Goal: Entertainment & Leisure: Consume media (video, audio)

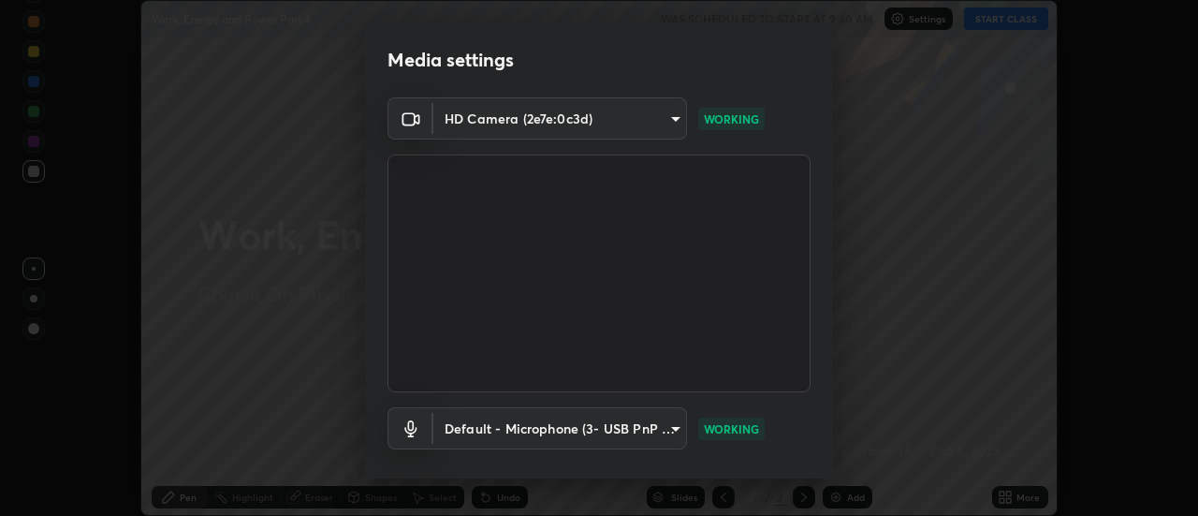
scroll to position [98, 0]
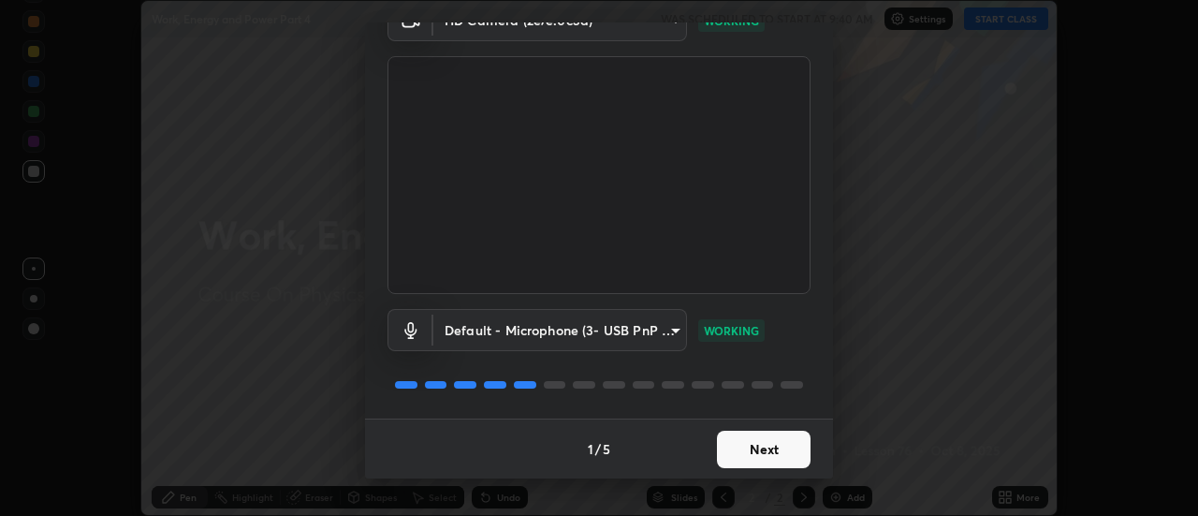
click at [754, 449] on button "Next" at bounding box center [764, 449] width 94 height 37
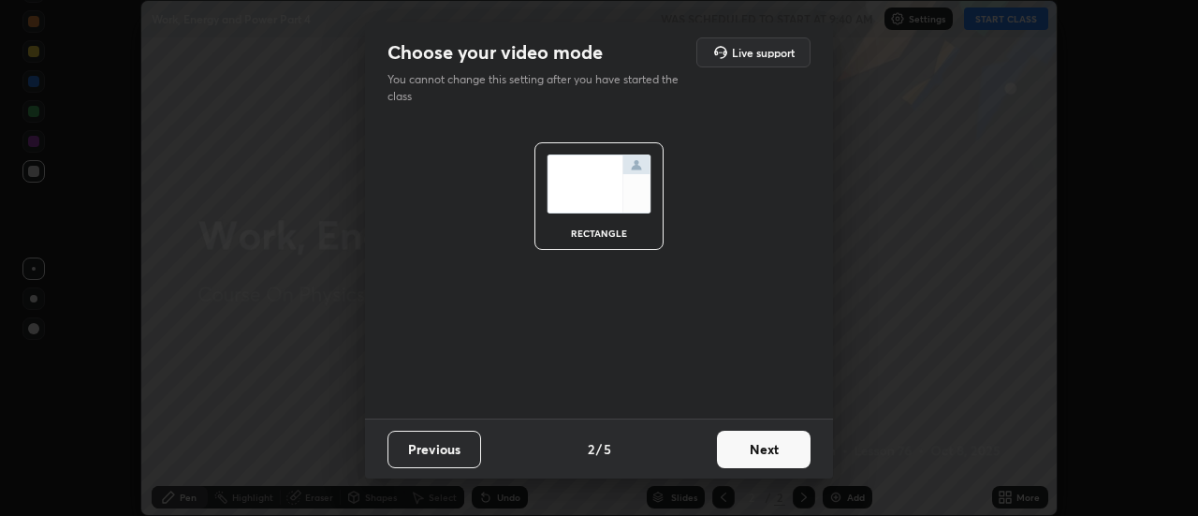
scroll to position [0, 0]
click at [752, 444] on button "Next" at bounding box center [764, 449] width 94 height 37
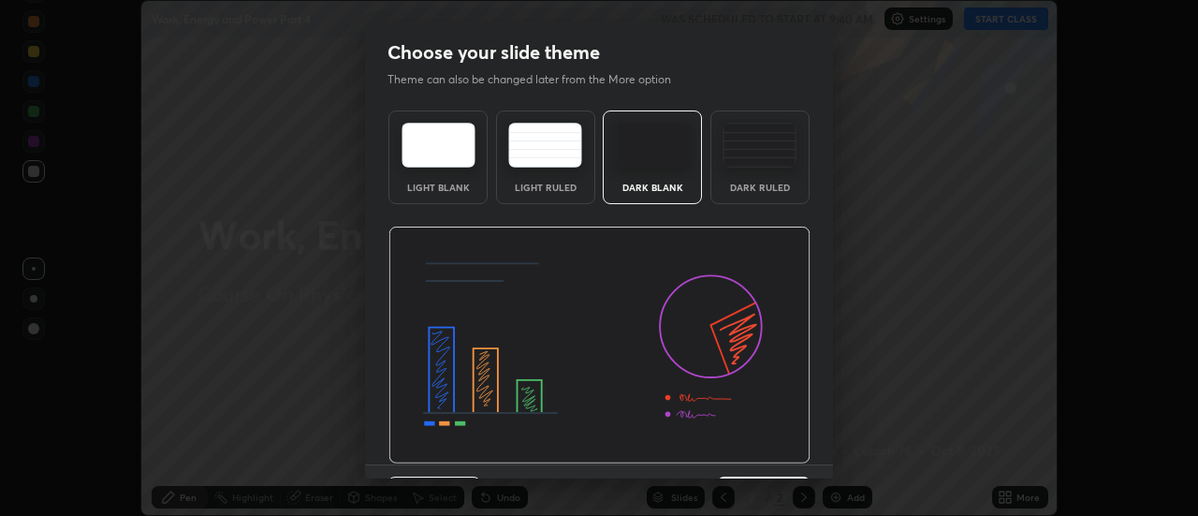
scroll to position [46, 0]
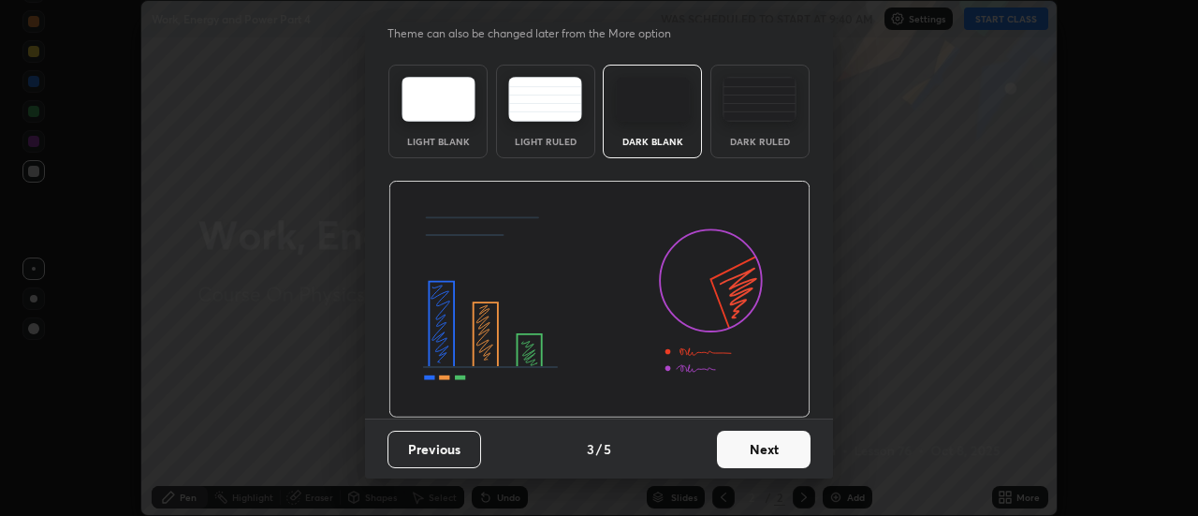
click at [750, 442] on button "Next" at bounding box center [764, 449] width 94 height 37
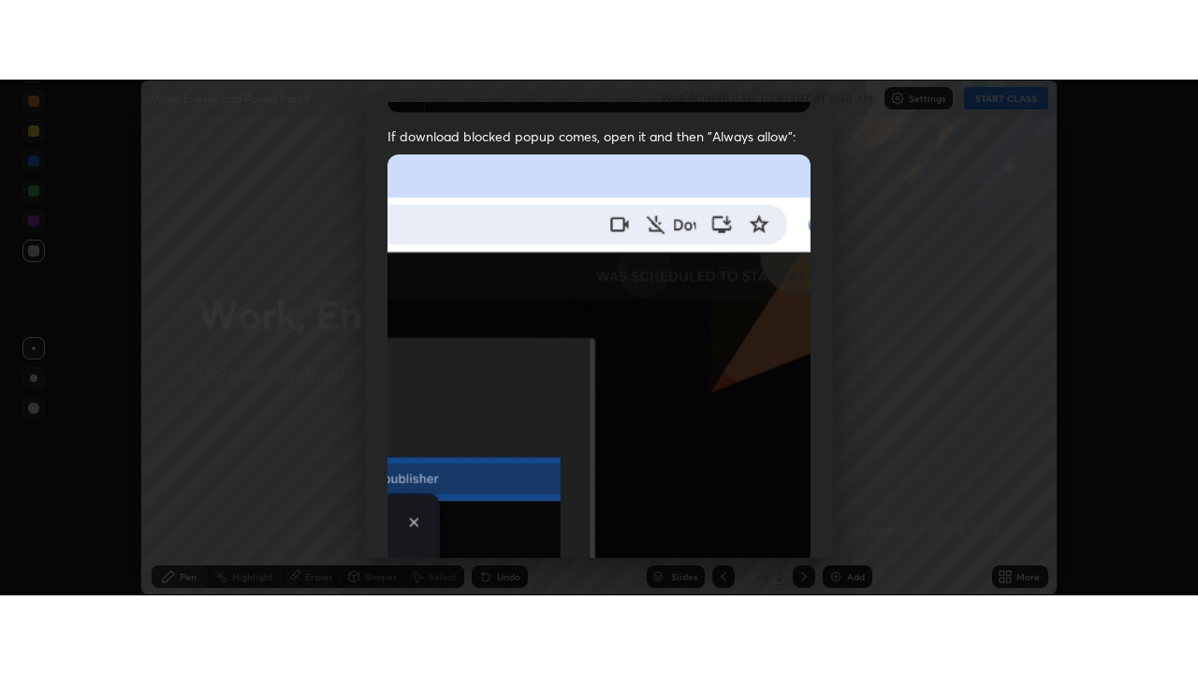
scroll to position [480, 0]
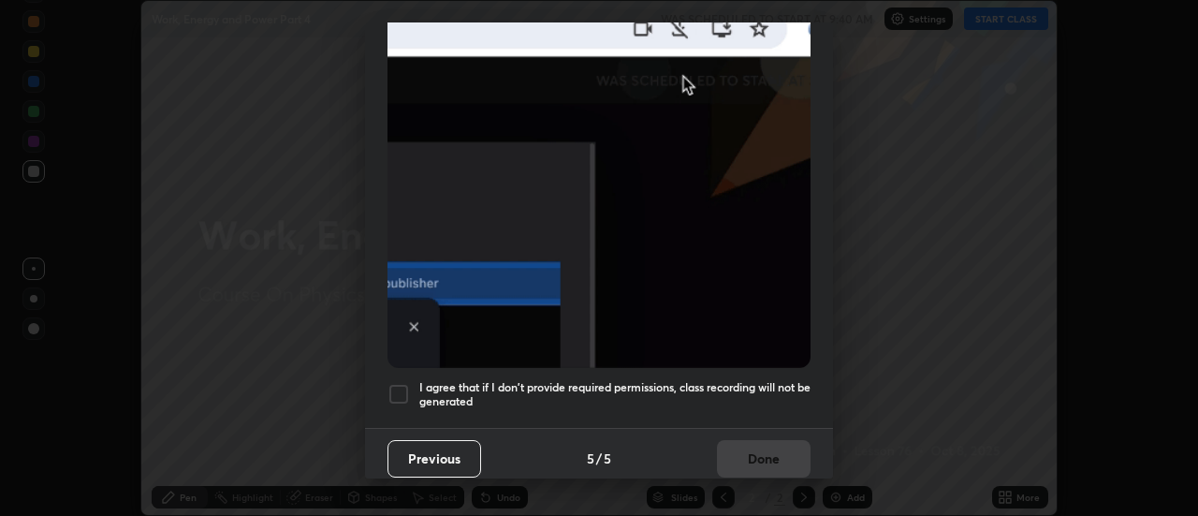
click at [725, 380] on h5 "I agree that if I don't provide required permissions, class recording will not …" at bounding box center [614, 394] width 391 height 29
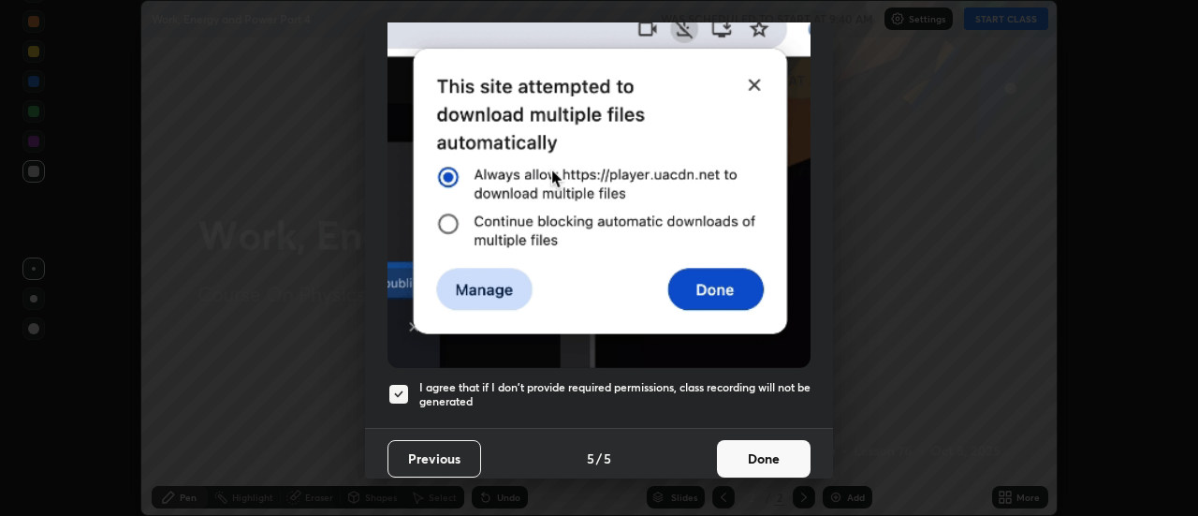
click at [743, 450] on button "Done" at bounding box center [764, 458] width 94 height 37
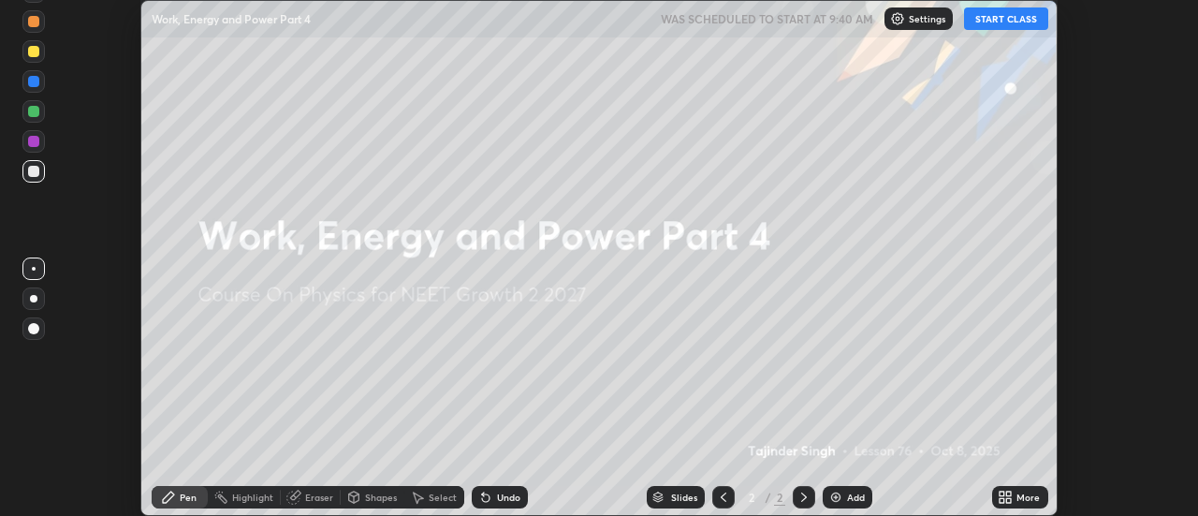
click at [994, 10] on button "START CLASS" at bounding box center [1006, 18] width 84 height 22
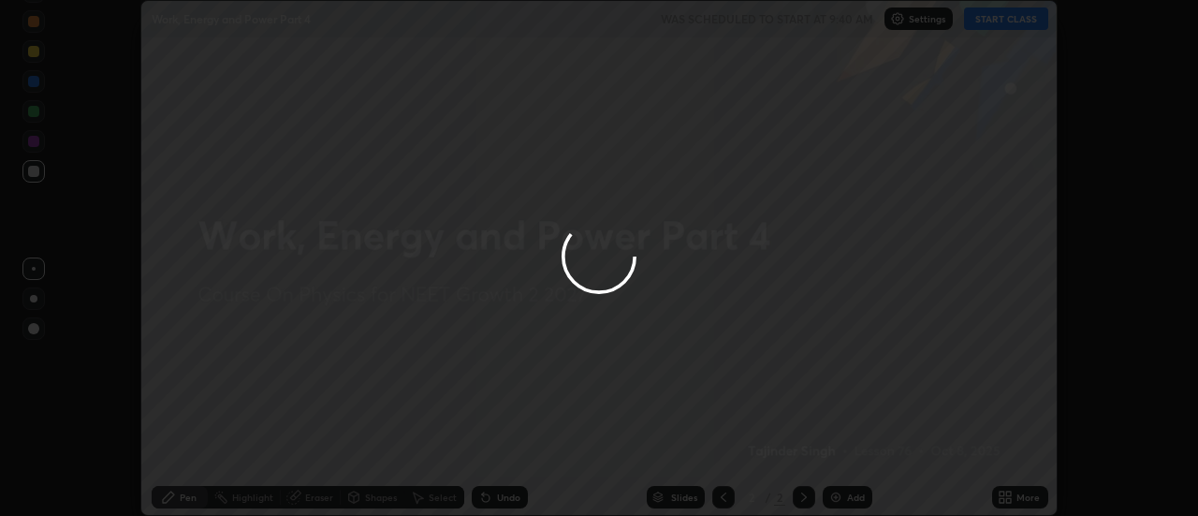
click at [1005, 20] on div at bounding box center [599, 258] width 1198 height 516
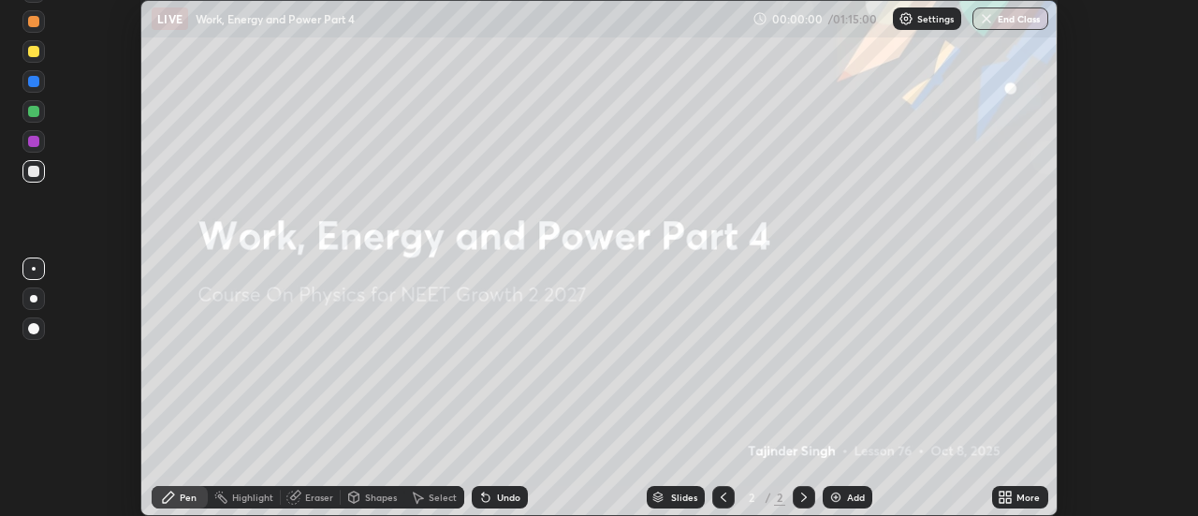
click at [1012, 497] on icon at bounding box center [1005, 497] width 15 height 15
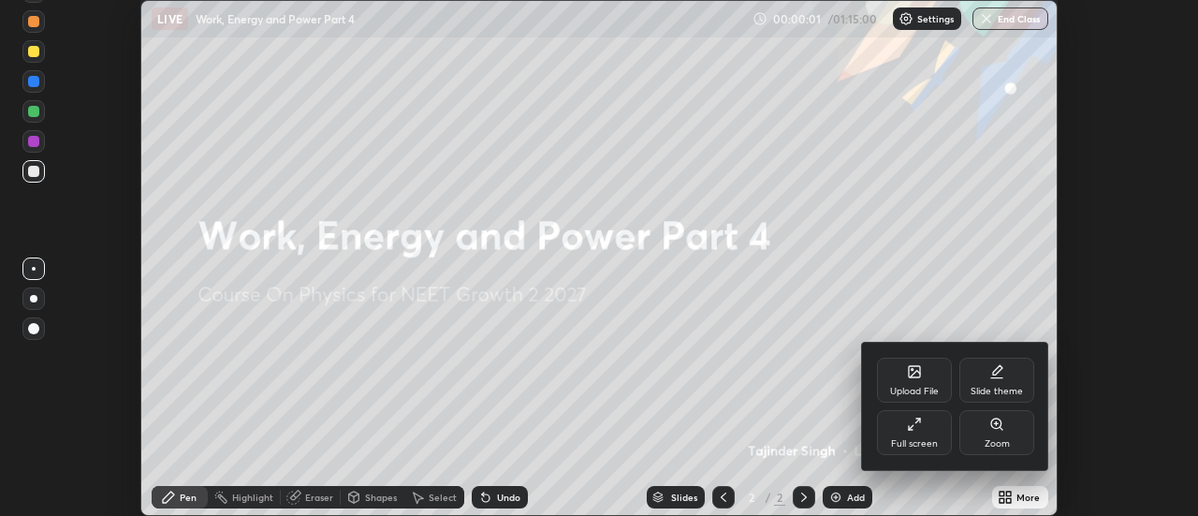
click at [888, 417] on div "Full screen" at bounding box center [914, 432] width 75 height 45
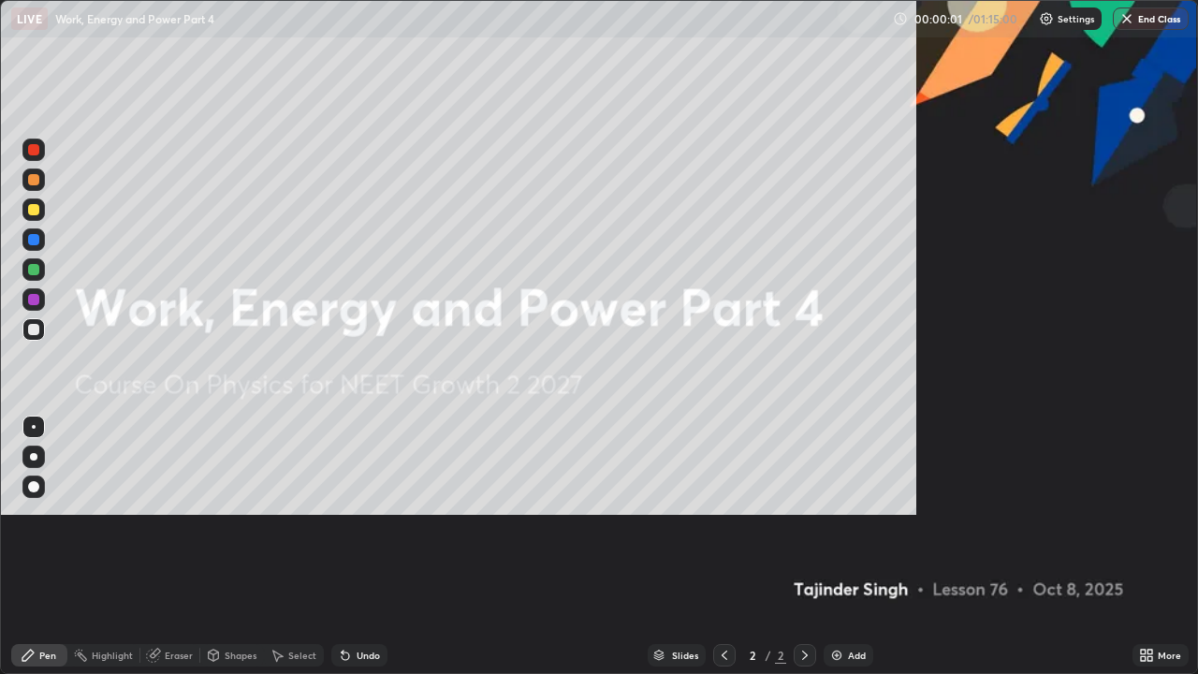
scroll to position [674, 1198]
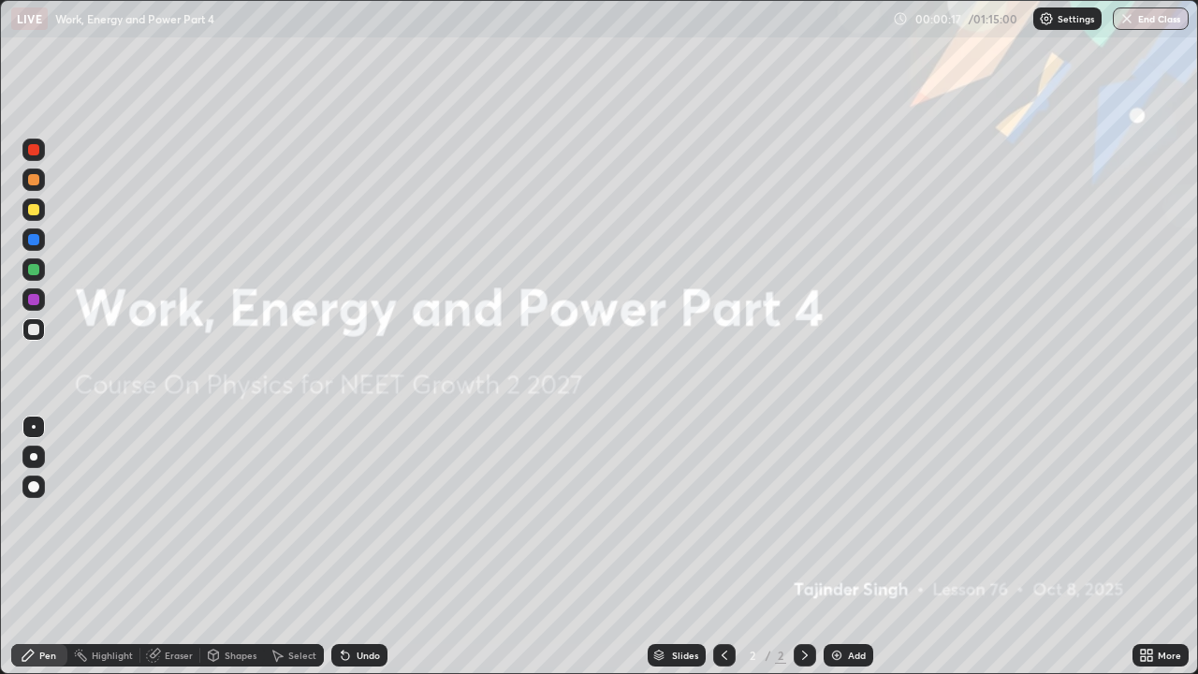
click at [845, 515] on div "Add" at bounding box center [849, 655] width 50 height 22
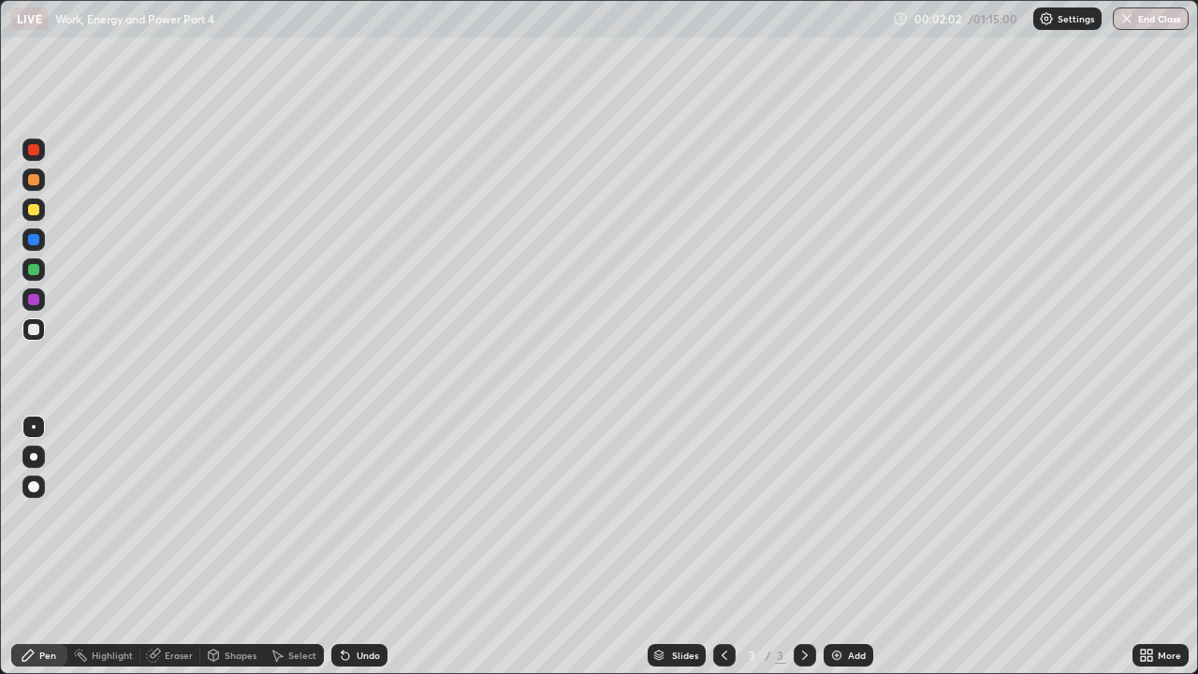
click at [32, 214] on div at bounding box center [33, 209] width 11 height 11
click at [33, 331] on div at bounding box center [33, 329] width 11 height 11
click at [31, 212] on div at bounding box center [33, 209] width 11 height 11
click at [34, 333] on div at bounding box center [33, 329] width 11 height 11
click at [31, 208] on div at bounding box center [33, 209] width 11 height 11
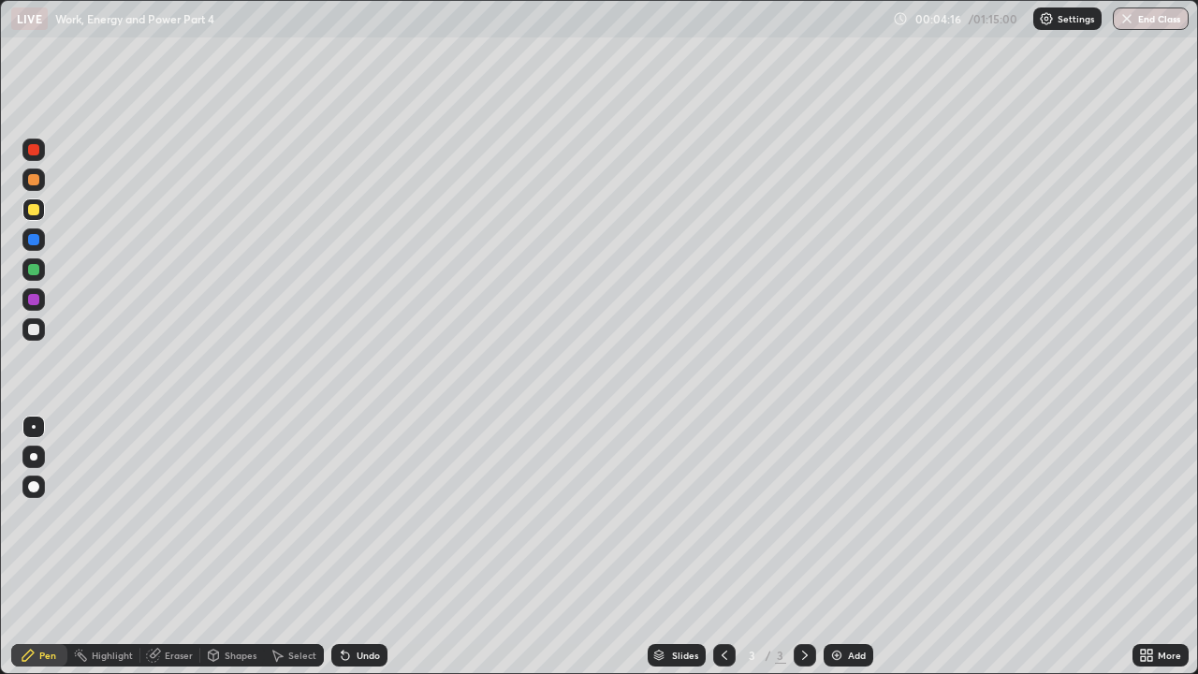
click at [363, 515] on div "Undo" at bounding box center [359, 655] width 56 height 22
click at [351, 515] on div "Undo" at bounding box center [359, 655] width 56 height 22
click at [350, 515] on div "Undo" at bounding box center [359, 655] width 56 height 22
click at [30, 331] on div at bounding box center [33, 329] width 11 height 11
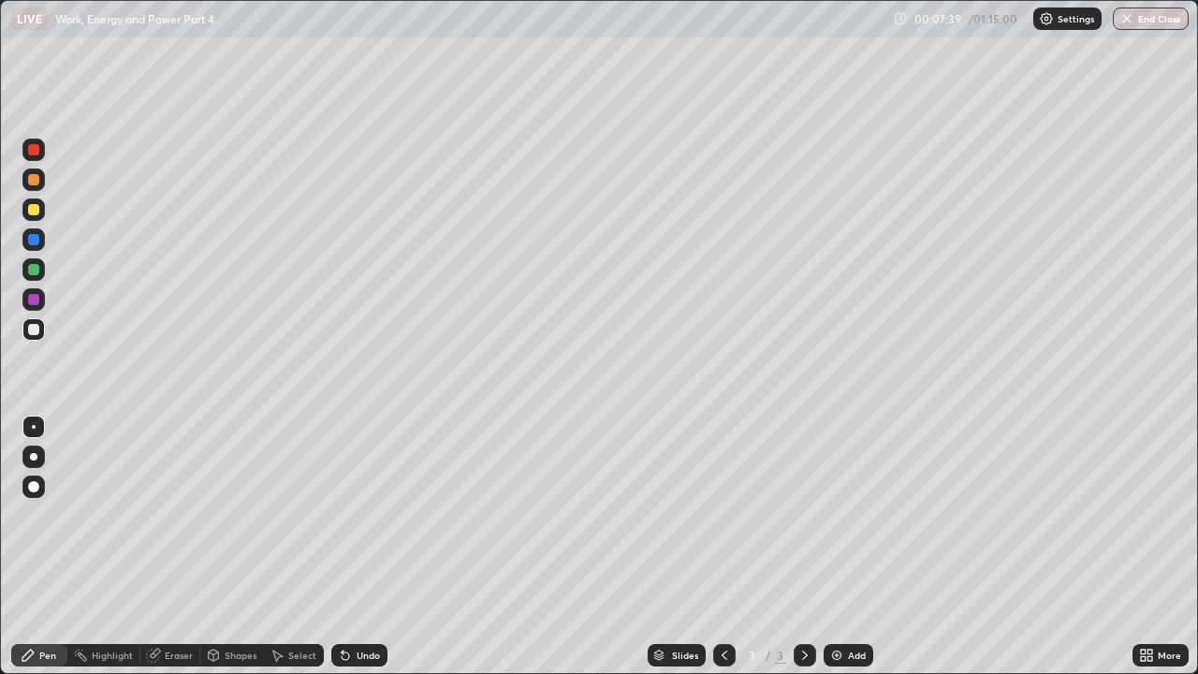
click at [359, 515] on div "Undo" at bounding box center [368, 655] width 23 height 9
click at [366, 515] on div "Undo" at bounding box center [368, 655] width 23 height 9
click at [354, 515] on div "Undo" at bounding box center [359, 655] width 56 height 22
click at [352, 515] on div "Undo" at bounding box center [359, 655] width 56 height 22
click at [349, 515] on icon at bounding box center [345, 655] width 15 height 15
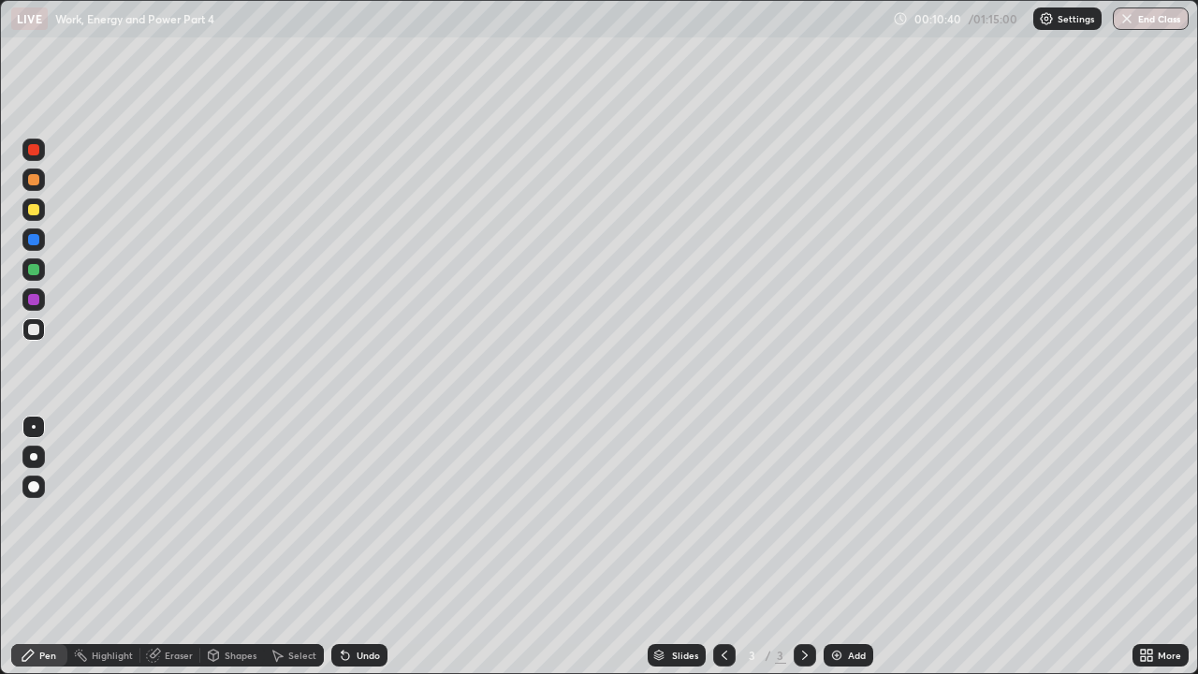
click at [343, 515] on icon at bounding box center [345, 655] width 7 height 7
click at [342, 515] on icon at bounding box center [343, 652] width 2 height 2
click at [339, 515] on div "Undo" at bounding box center [359, 655] width 56 height 22
click at [365, 515] on div "Undo" at bounding box center [368, 655] width 23 height 9
click at [366, 515] on div "Undo" at bounding box center [368, 655] width 23 height 9
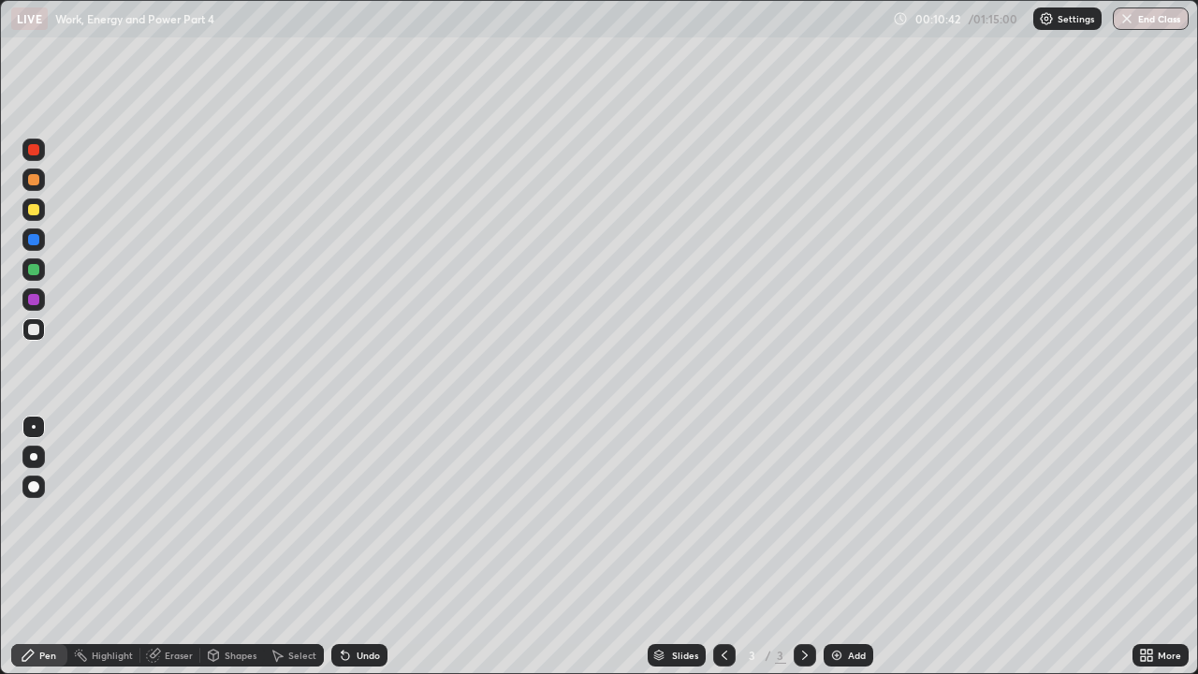
click at [357, 515] on div "Undo" at bounding box center [368, 655] width 23 height 9
click at [354, 515] on div "Undo" at bounding box center [359, 655] width 56 height 22
click at [182, 515] on div "Eraser" at bounding box center [179, 655] width 28 height 9
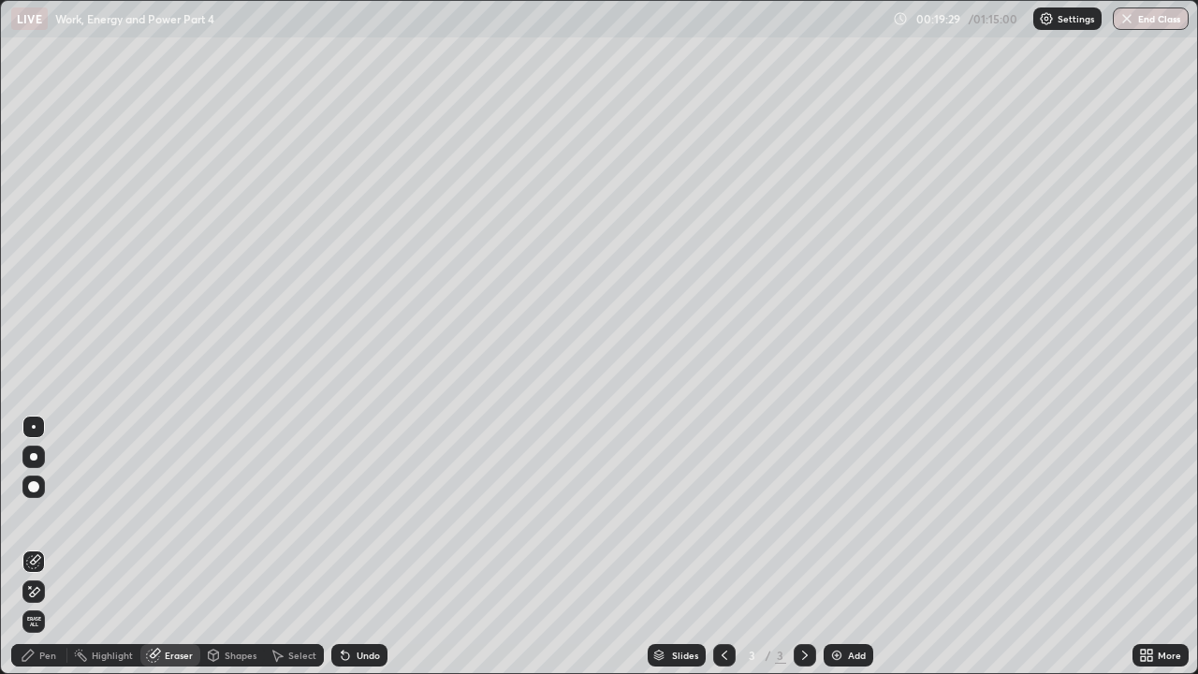
click at [167, 515] on div "Eraser" at bounding box center [179, 655] width 28 height 9
click at [52, 515] on div "Pen" at bounding box center [47, 655] width 17 height 9
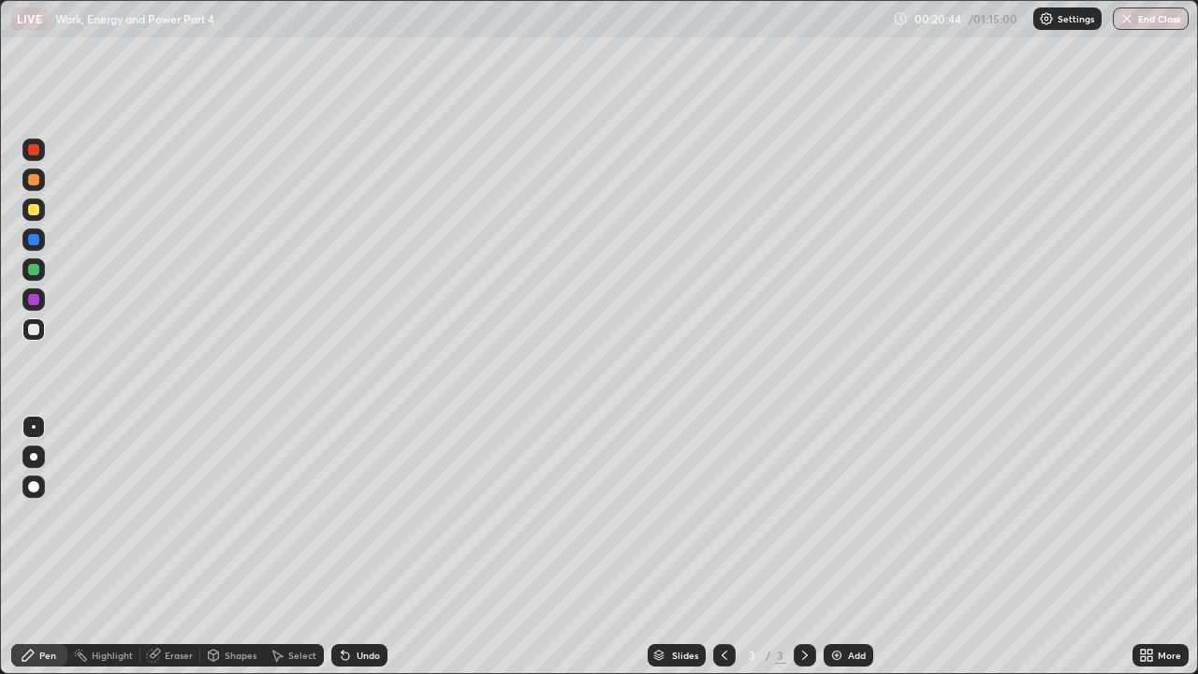
click at [366, 515] on div "Undo" at bounding box center [368, 655] width 23 height 9
click at [363, 515] on div "Undo" at bounding box center [368, 655] width 23 height 9
click at [364, 515] on div "Undo" at bounding box center [368, 655] width 23 height 9
click at [373, 515] on div "Undo" at bounding box center [359, 655] width 56 height 22
click at [359, 515] on div "Undo" at bounding box center [368, 655] width 23 height 9
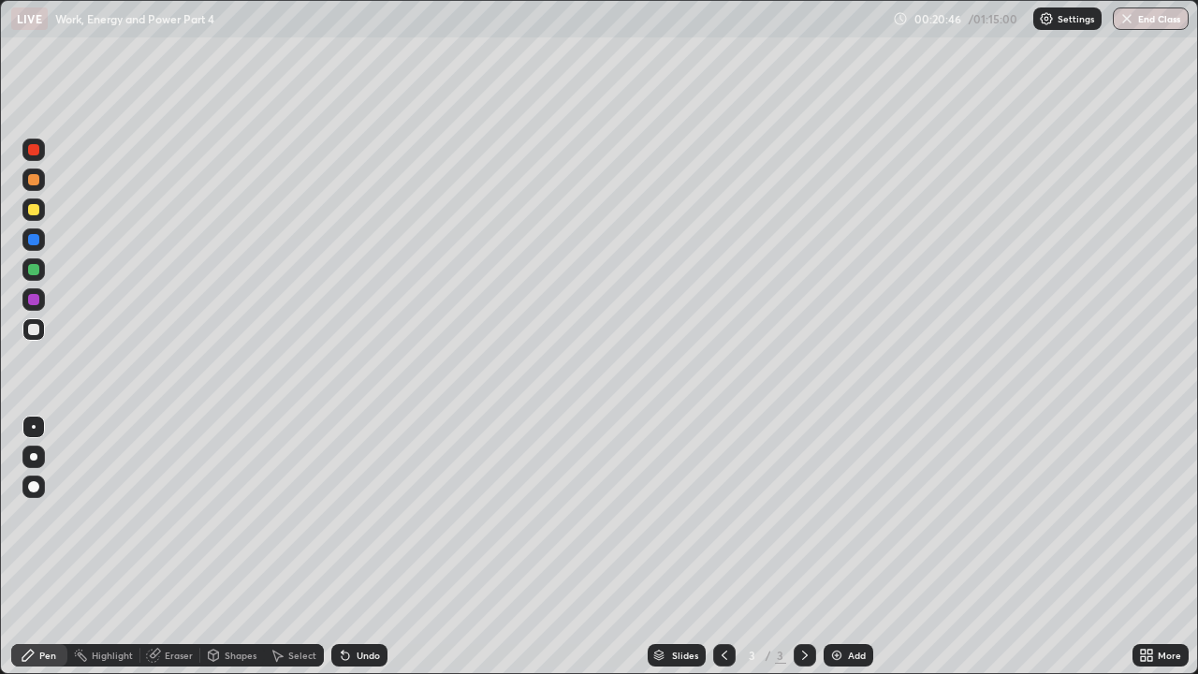
click at [357, 515] on div "Undo" at bounding box center [368, 655] width 23 height 9
click at [358, 515] on div "Undo" at bounding box center [368, 655] width 23 height 9
click at [842, 515] on div "Add" at bounding box center [849, 655] width 50 height 22
click at [720, 515] on icon at bounding box center [724, 655] width 15 height 15
click at [813, 515] on div at bounding box center [805, 655] width 22 height 22
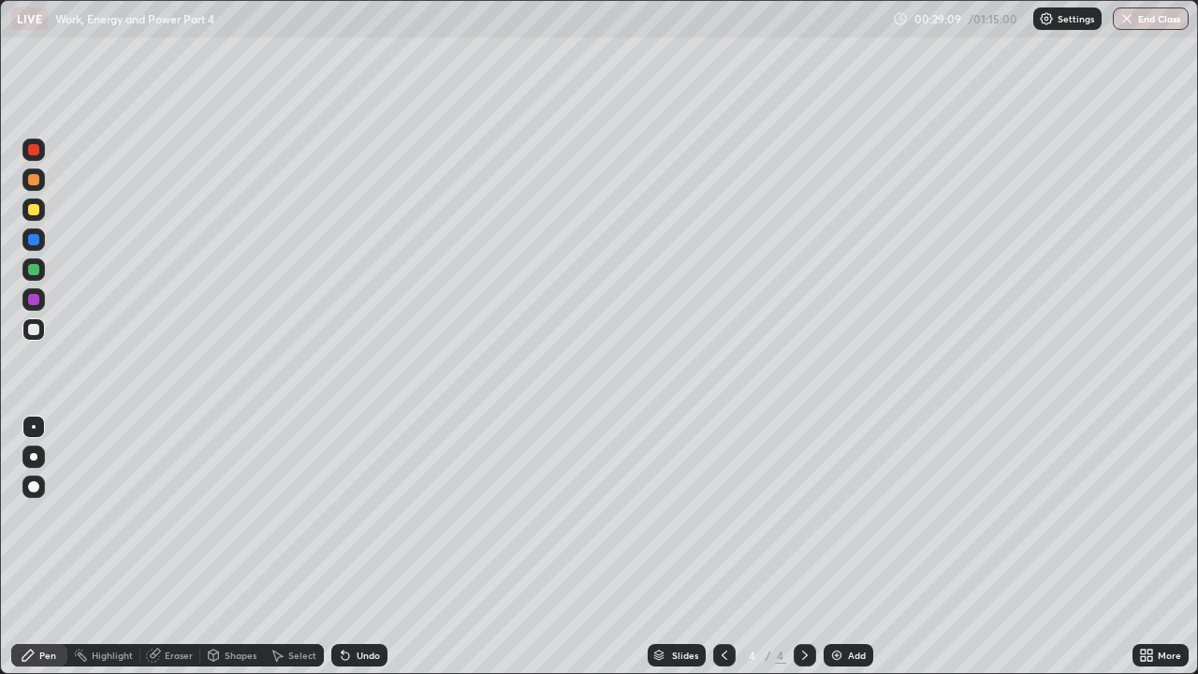
click at [724, 515] on icon at bounding box center [724, 655] width 15 height 15
click at [803, 515] on icon at bounding box center [805, 655] width 15 height 15
click at [31, 212] on div at bounding box center [33, 209] width 11 height 11
click at [357, 515] on div "Undo" at bounding box center [368, 655] width 23 height 9
click at [356, 515] on div "Undo" at bounding box center [359, 655] width 56 height 22
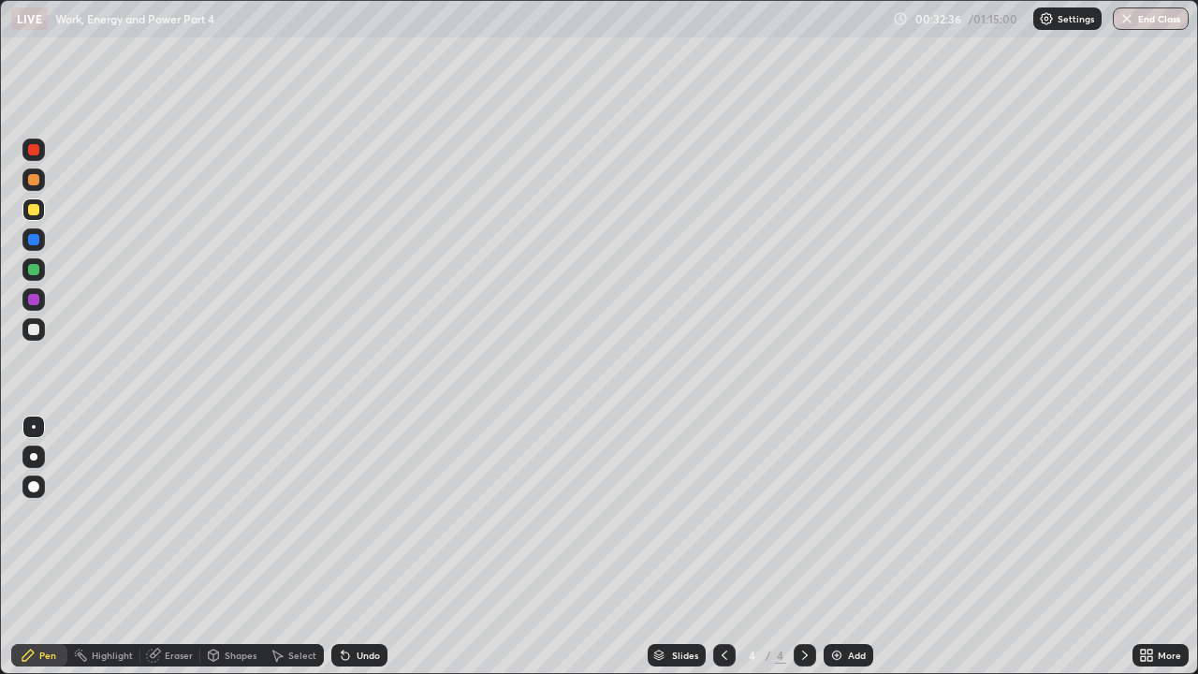
click at [356, 515] on div "Undo" at bounding box center [359, 655] width 56 height 22
click at [723, 515] on icon at bounding box center [724, 655] width 15 height 15
click at [803, 515] on icon at bounding box center [805, 655] width 15 height 15
click at [36, 332] on div at bounding box center [33, 329] width 11 height 11
click at [363, 515] on div "Undo" at bounding box center [368, 655] width 23 height 9
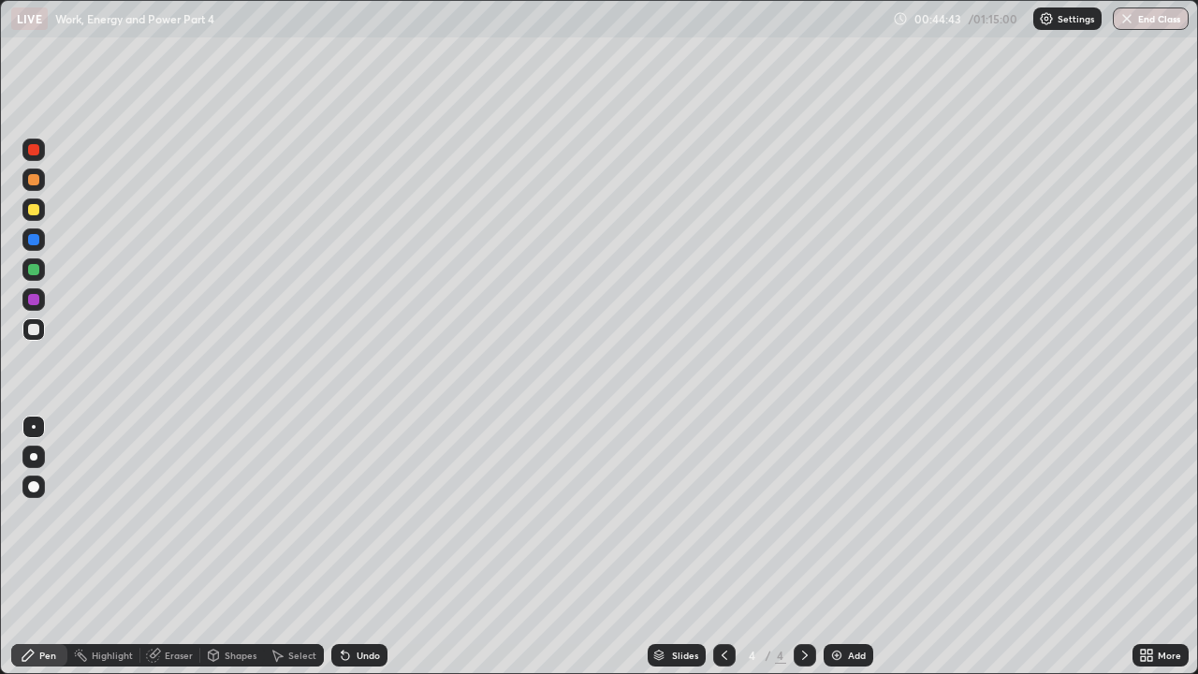
click at [848, 515] on div "Add" at bounding box center [857, 655] width 18 height 9
click at [227, 515] on div "Shapes" at bounding box center [241, 655] width 32 height 9
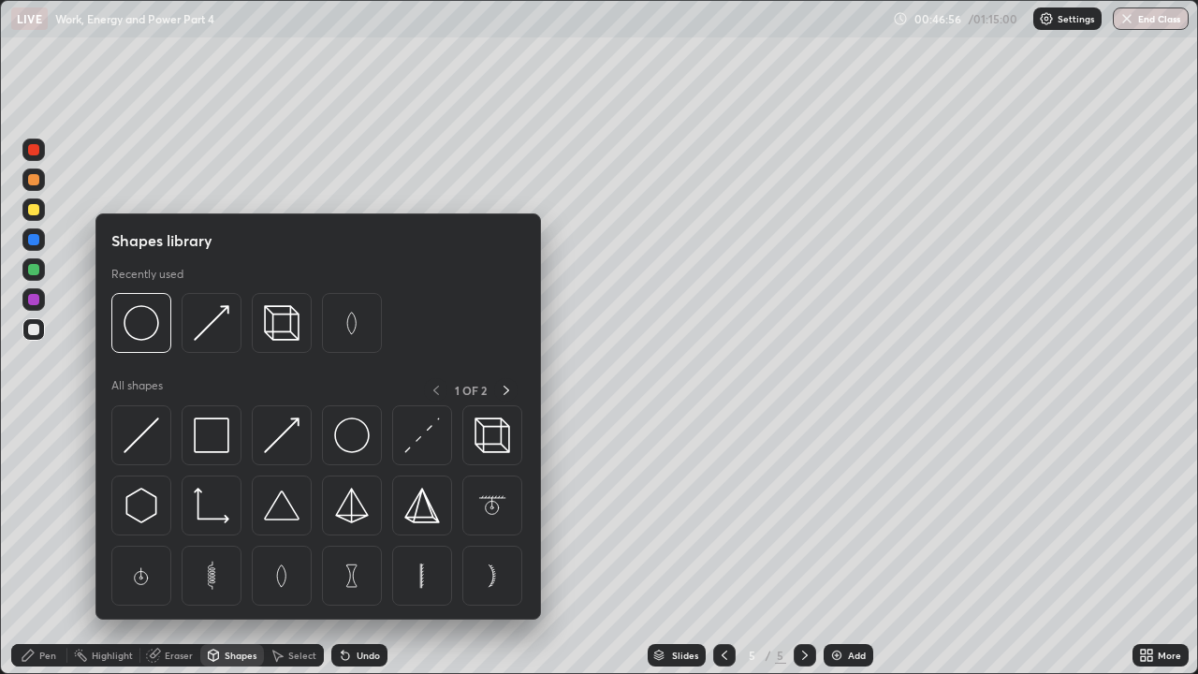
click at [172, 515] on div "Eraser" at bounding box center [179, 655] width 28 height 9
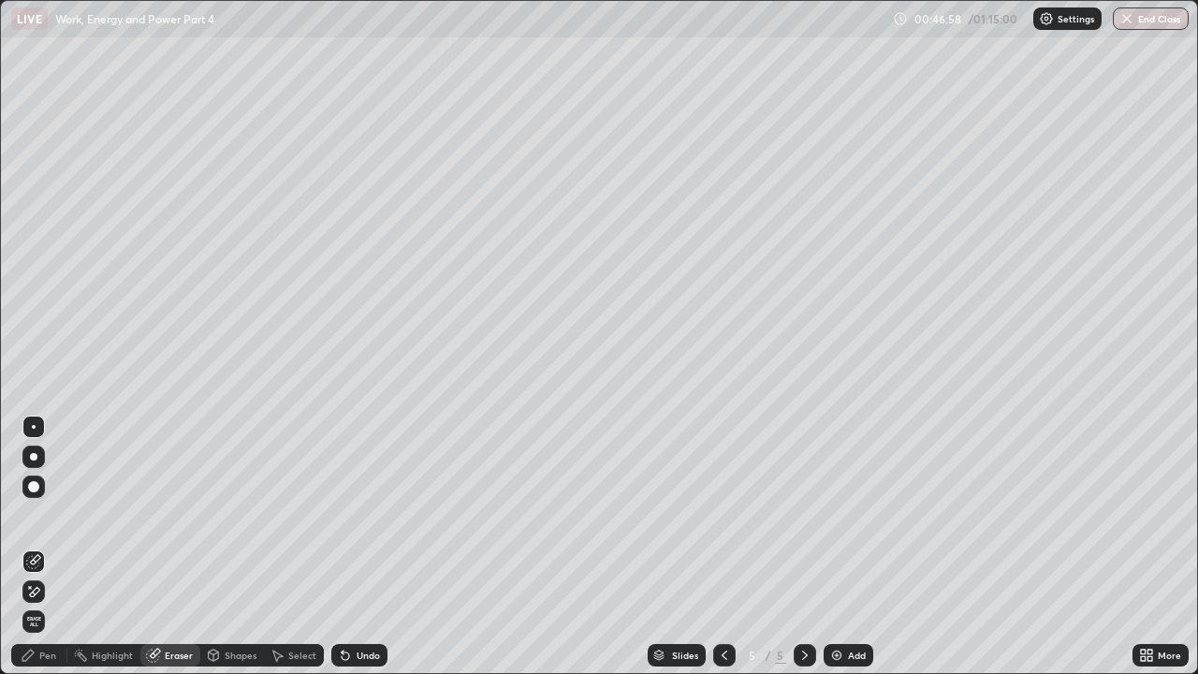
click at [49, 515] on div "Pen" at bounding box center [39, 655] width 56 height 22
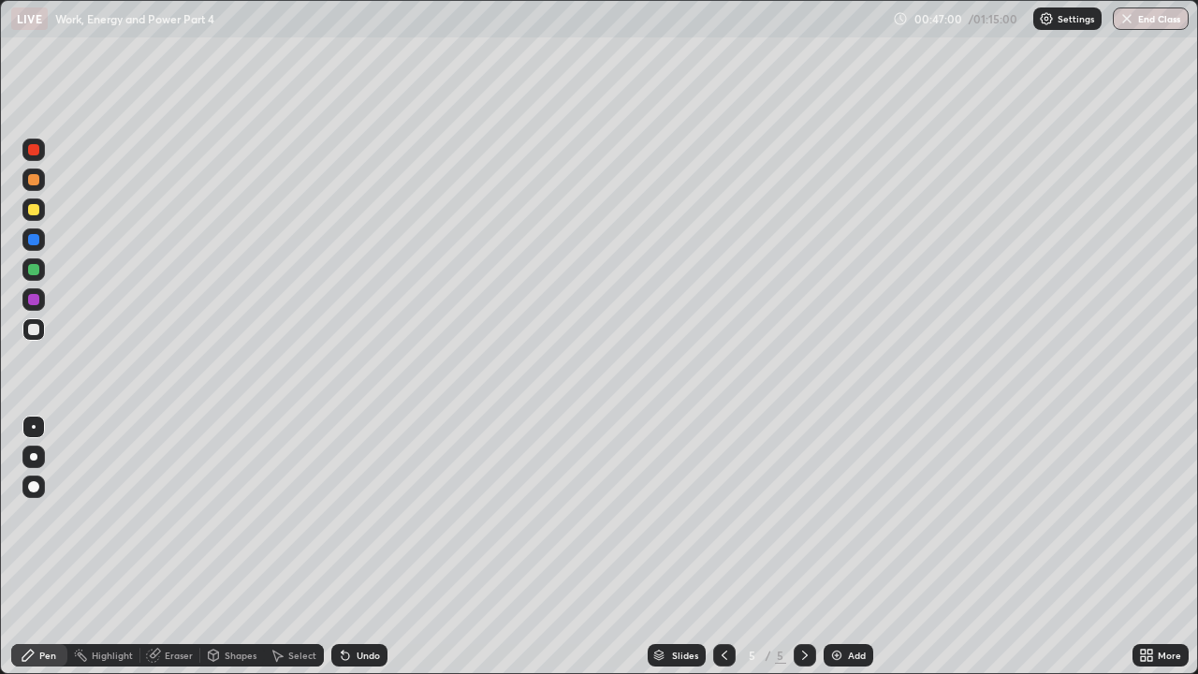
click at [353, 515] on div "Undo" at bounding box center [359, 655] width 56 height 22
click at [367, 515] on div "Undo" at bounding box center [368, 655] width 23 height 9
click at [161, 515] on div "Eraser" at bounding box center [170, 655] width 60 height 22
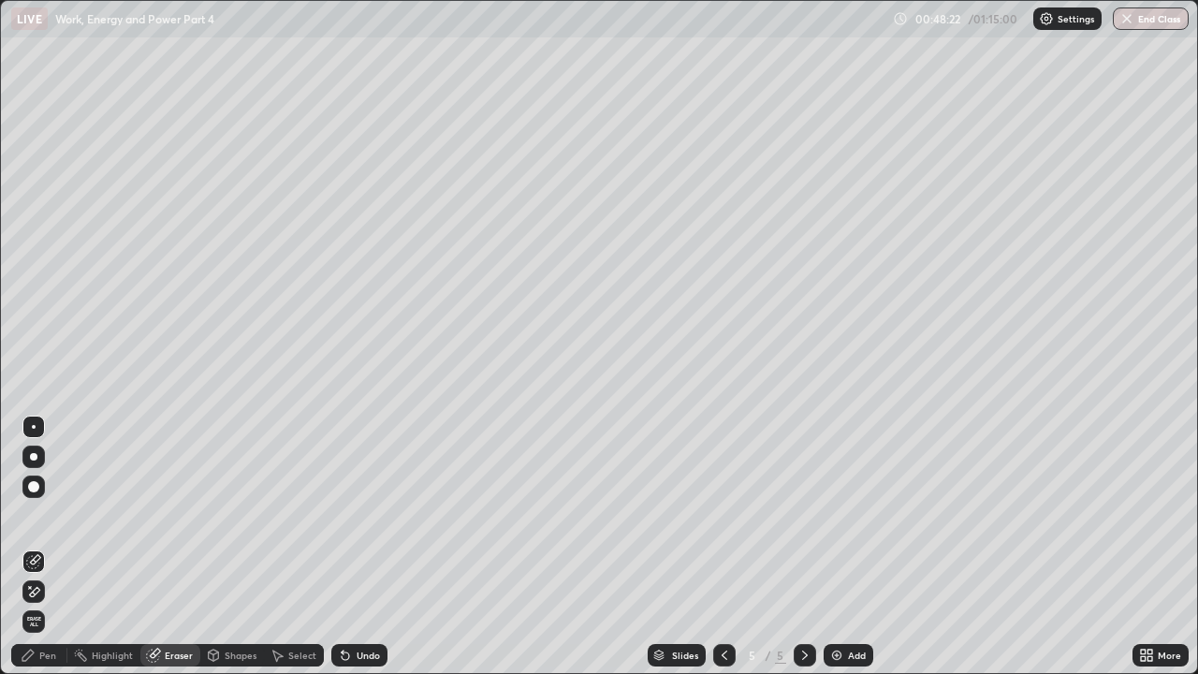
click at [46, 515] on div "Pen" at bounding box center [39, 655] width 56 height 22
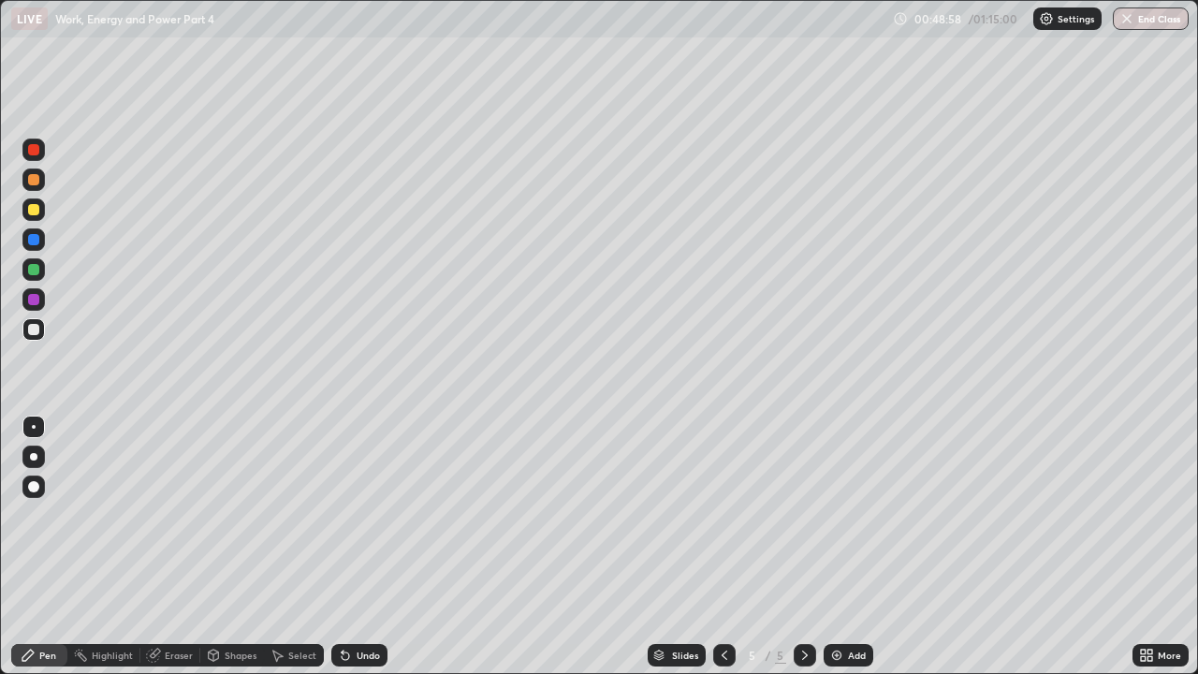
click at [37, 211] on div at bounding box center [33, 209] width 11 height 11
click at [362, 515] on div "Undo" at bounding box center [368, 655] width 23 height 9
click at [361, 515] on div "Undo" at bounding box center [368, 655] width 23 height 9
click at [365, 515] on div "Undo" at bounding box center [368, 655] width 23 height 9
click at [361, 515] on div "Undo" at bounding box center [368, 655] width 23 height 9
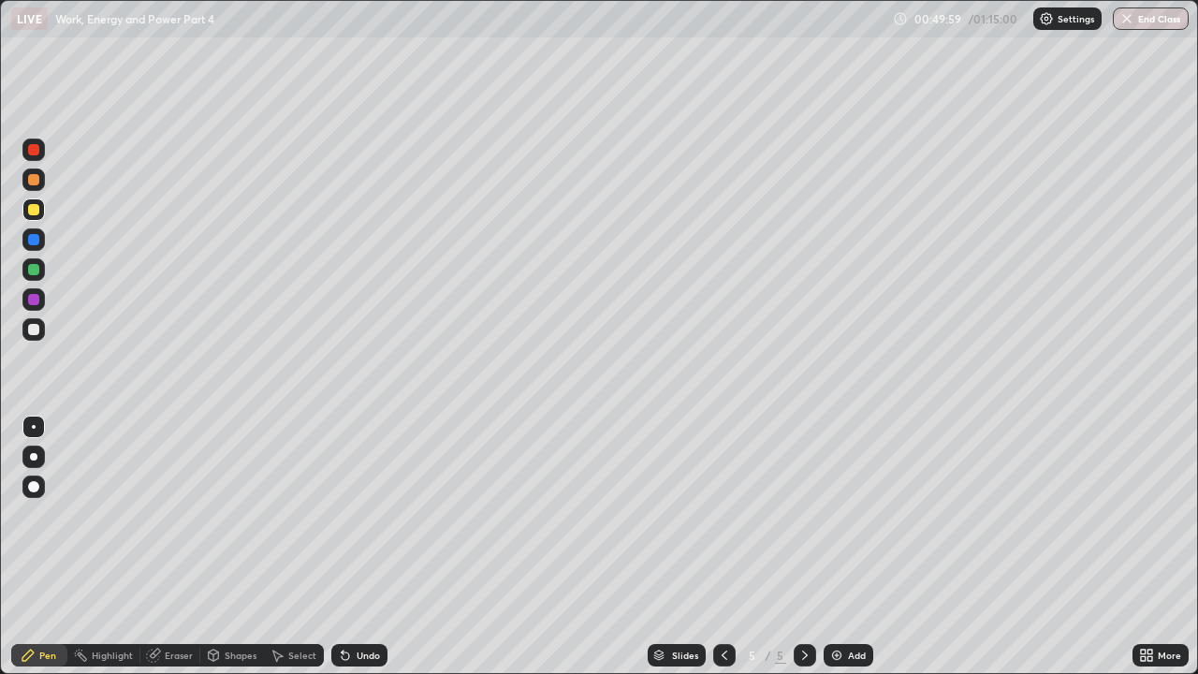
click at [359, 515] on div "Undo" at bounding box center [359, 655] width 56 height 22
click at [362, 515] on div "Undo" at bounding box center [368, 655] width 23 height 9
click at [32, 329] on div at bounding box center [33, 329] width 11 height 11
click at [175, 515] on div "Eraser" at bounding box center [179, 655] width 28 height 9
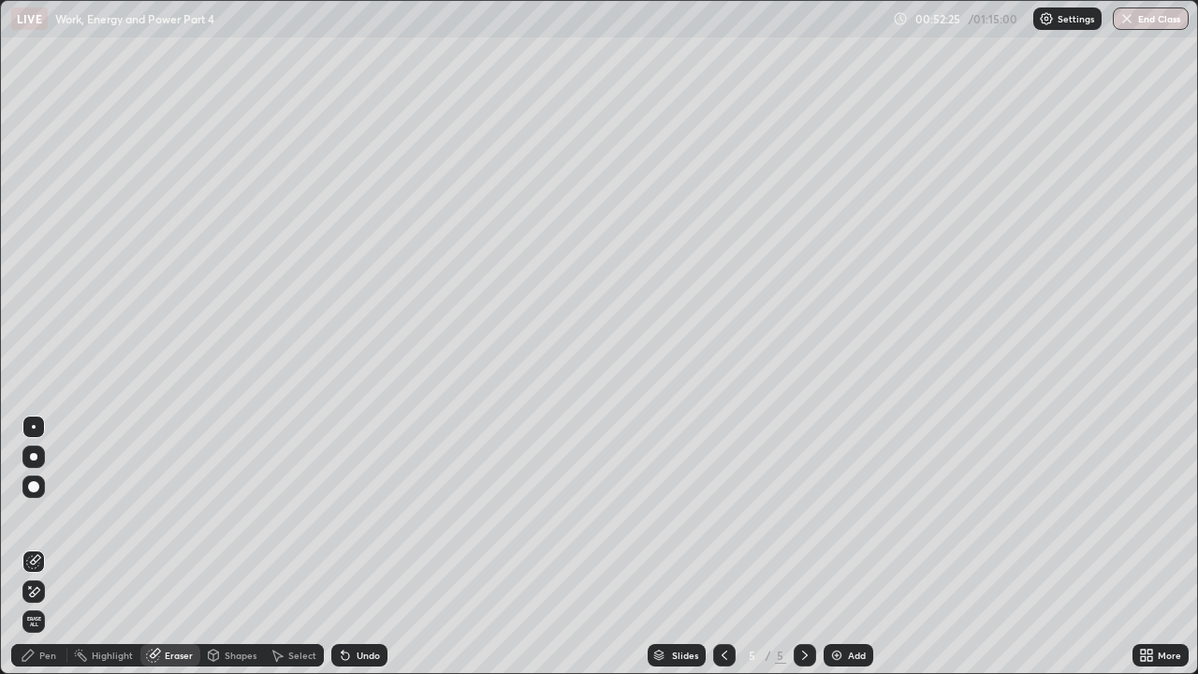
click at [38, 486] on div at bounding box center [33, 486] width 11 height 11
click at [44, 515] on div "Pen" at bounding box center [47, 655] width 17 height 9
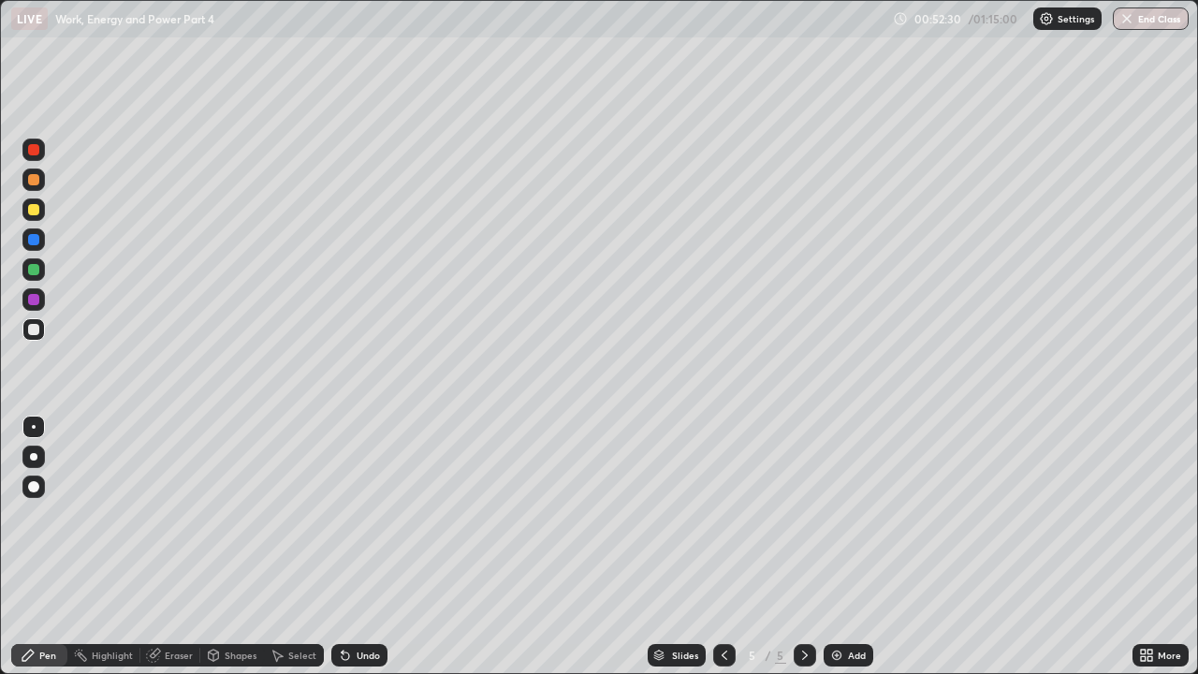
click at [35, 180] on div at bounding box center [33, 179] width 11 height 11
click at [30, 212] on div at bounding box center [33, 209] width 11 height 11
click at [367, 515] on div "Undo" at bounding box center [368, 655] width 23 height 9
click at [154, 515] on icon at bounding box center [153, 656] width 12 height 12
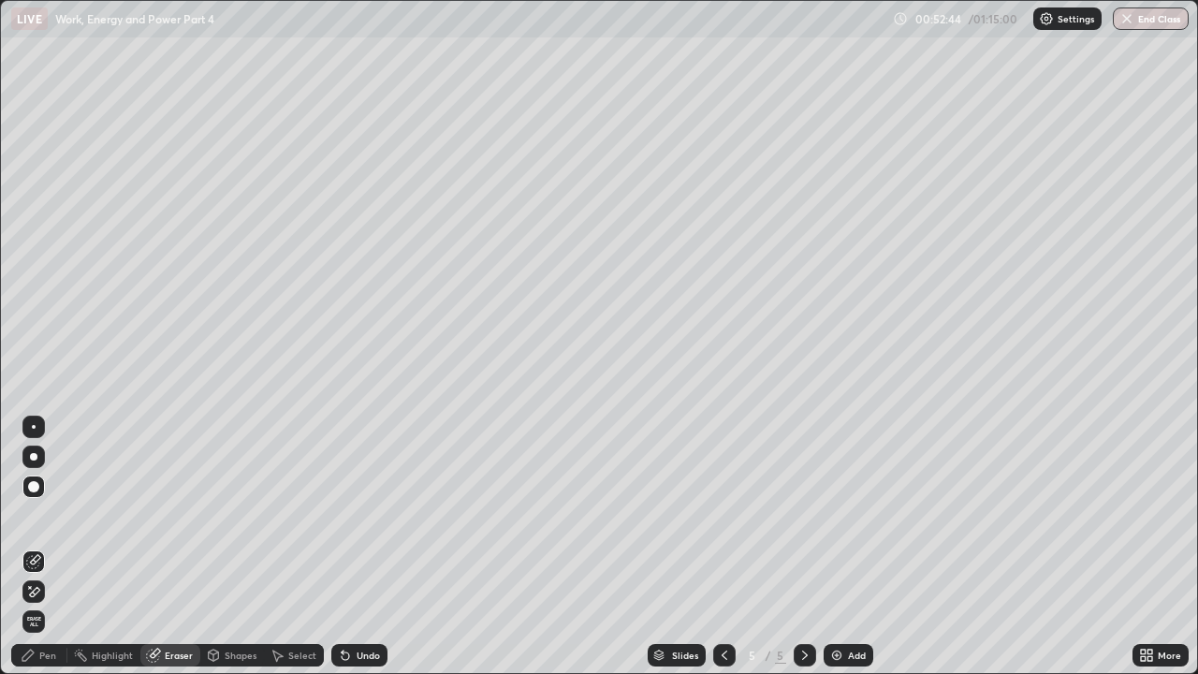
click at [49, 515] on div "Pen" at bounding box center [47, 655] width 17 height 9
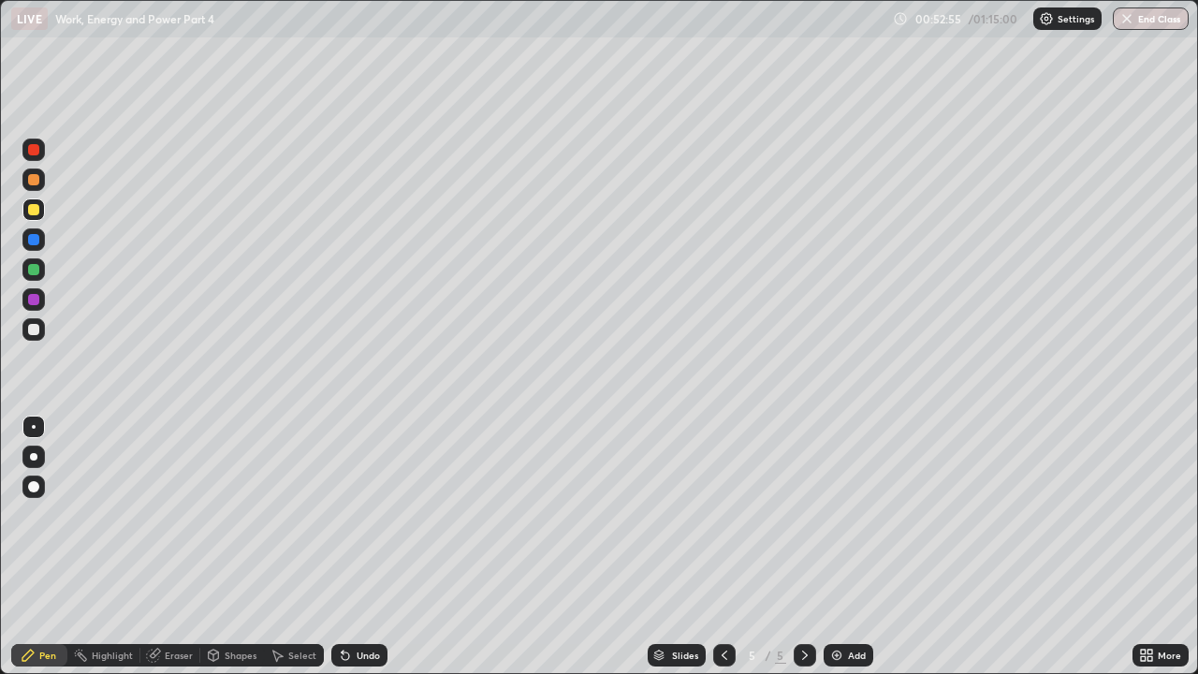
click at [37, 325] on div at bounding box center [33, 329] width 11 height 11
click at [365, 515] on div "Undo" at bounding box center [368, 655] width 23 height 9
click at [371, 515] on div "Undo" at bounding box center [368, 655] width 23 height 9
click at [162, 515] on div "Eraser" at bounding box center [170, 655] width 60 height 22
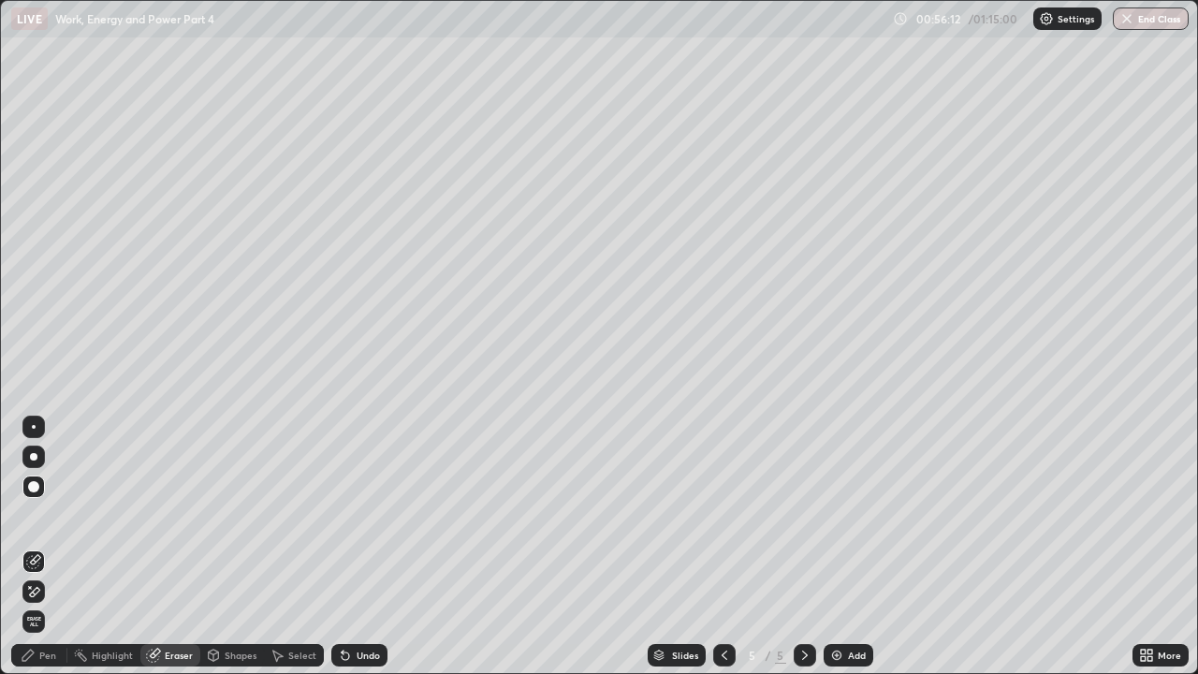
click at [48, 515] on div "Pen" at bounding box center [47, 655] width 17 height 9
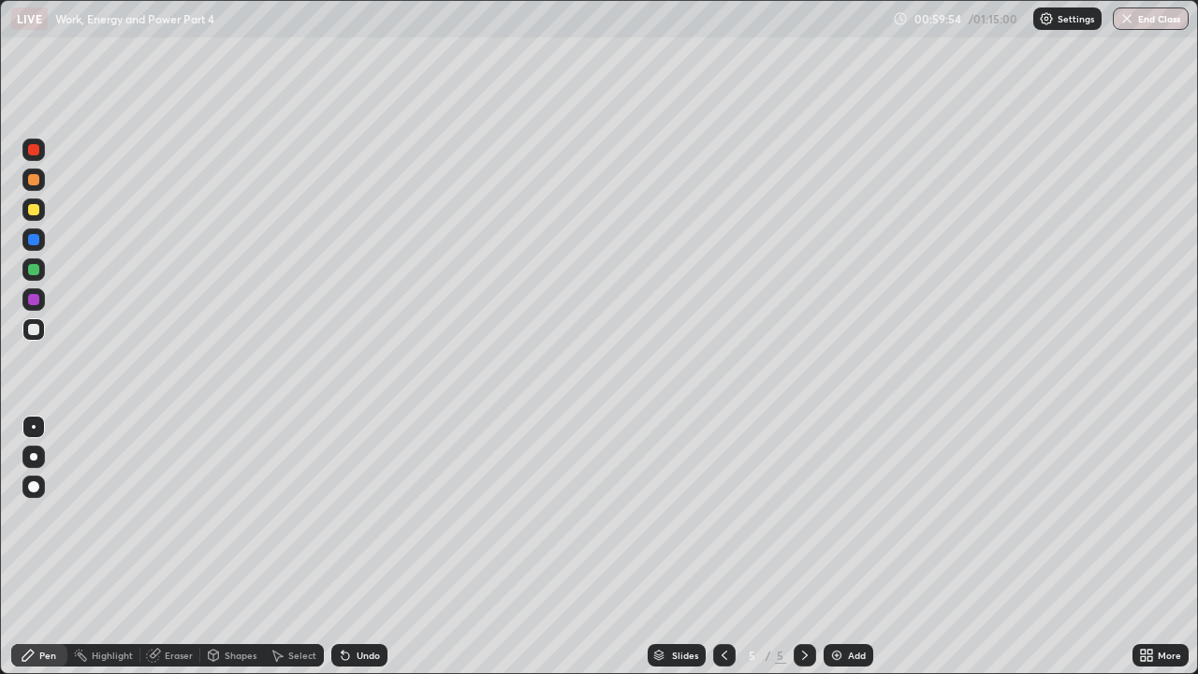
click at [841, 515] on img at bounding box center [836, 655] width 15 height 15
click at [42, 181] on div at bounding box center [33, 179] width 22 height 22
click at [34, 330] on div at bounding box center [33, 329] width 11 height 11
click at [32, 212] on div at bounding box center [33, 209] width 11 height 11
click at [37, 332] on div at bounding box center [33, 329] width 11 height 11
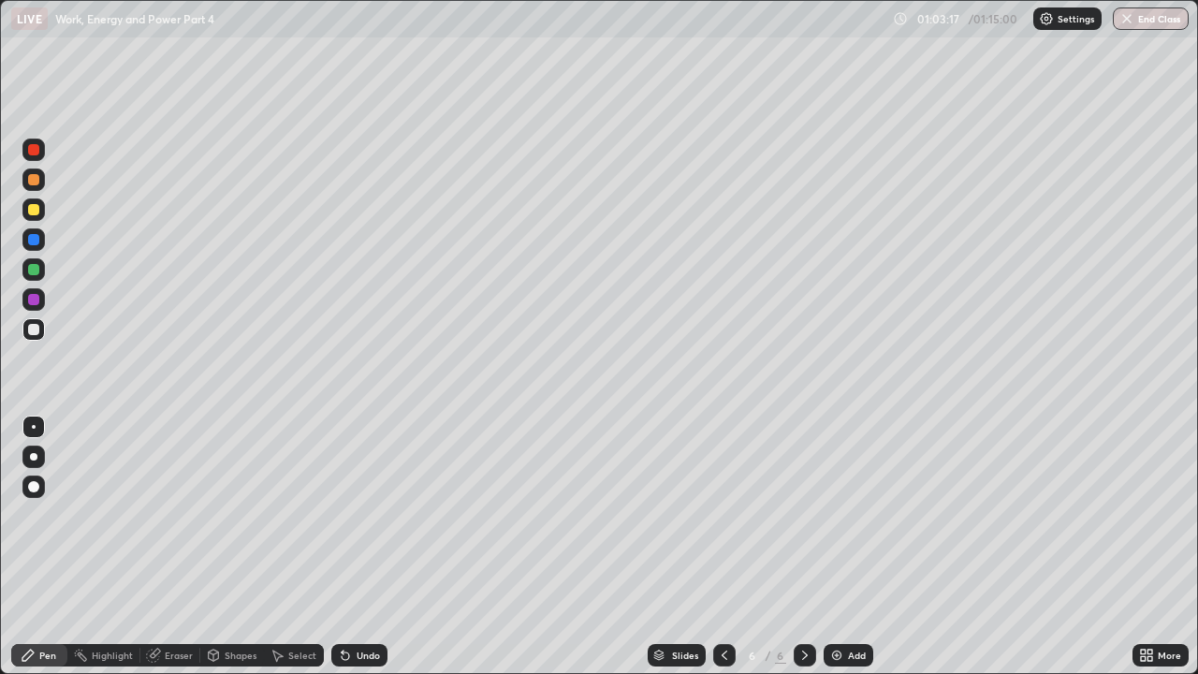
click at [180, 515] on div "Eraser" at bounding box center [179, 655] width 28 height 9
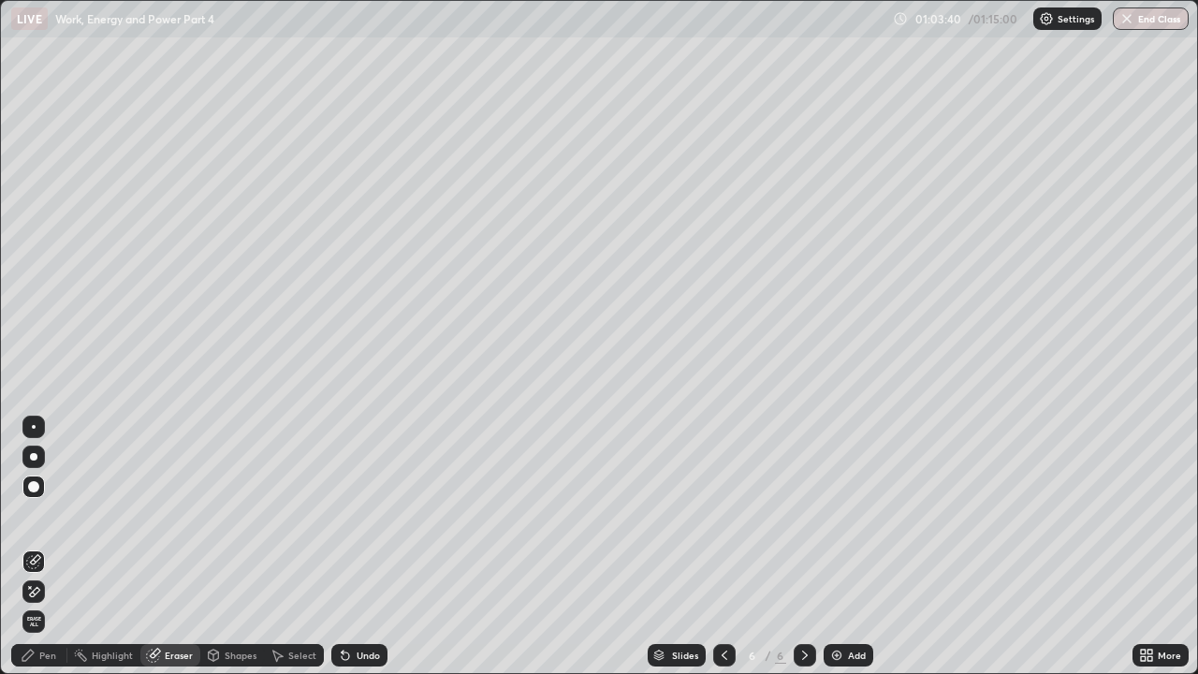
click at [35, 515] on icon at bounding box center [28, 655] width 15 height 15
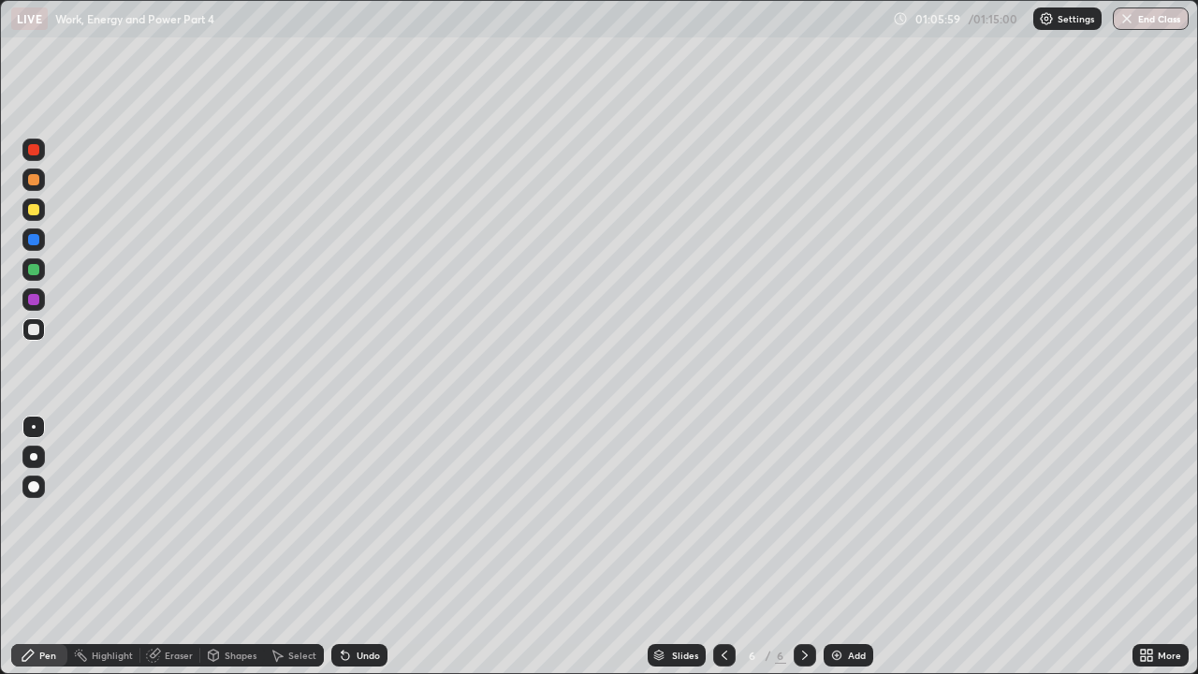
click at [722, 515] on icon at bounding box center [724, 655] width 15 height 15
click at [803, 515] on icon at bounding box center [805, 655] width 15 height 15
click at [366, 515] on div "Undo" at bounding box center [368, 655] width 23 height 9
click at [1141, 17] on button "End Class" at bounding box center [1152, 18] width 74 height 22
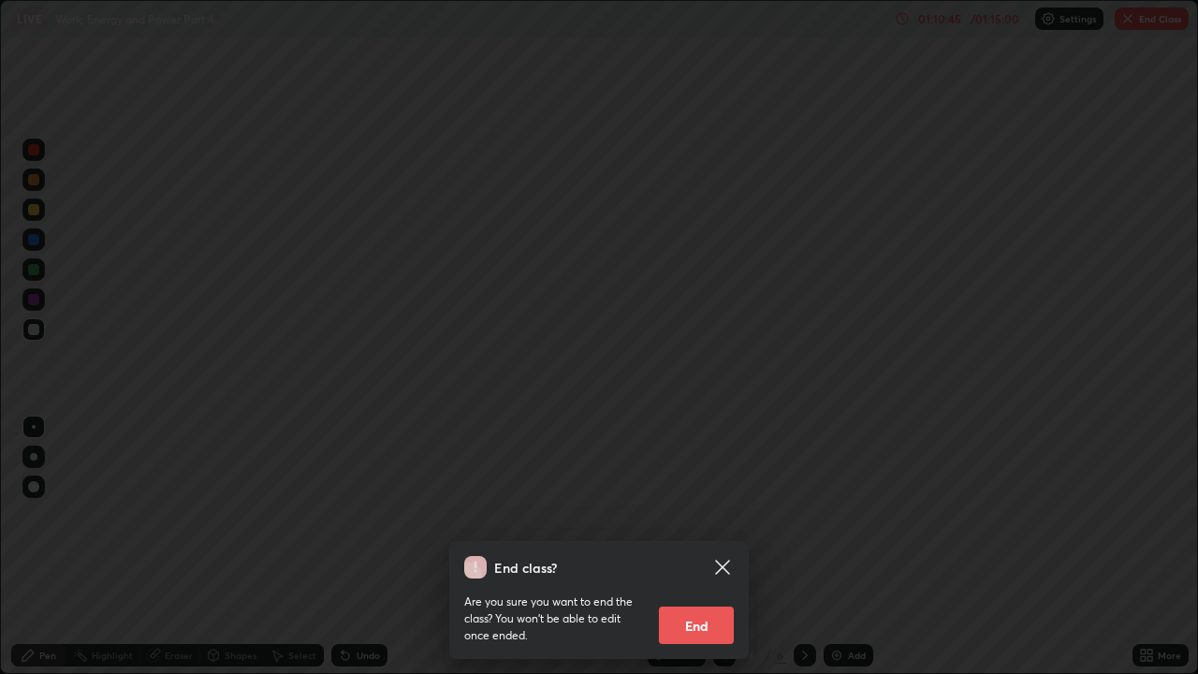
click at [693, 515] on button "End" at bounding box center [696, 625] width 75 height 37
